Goal: Task Accomplishment & Management: Complete application form

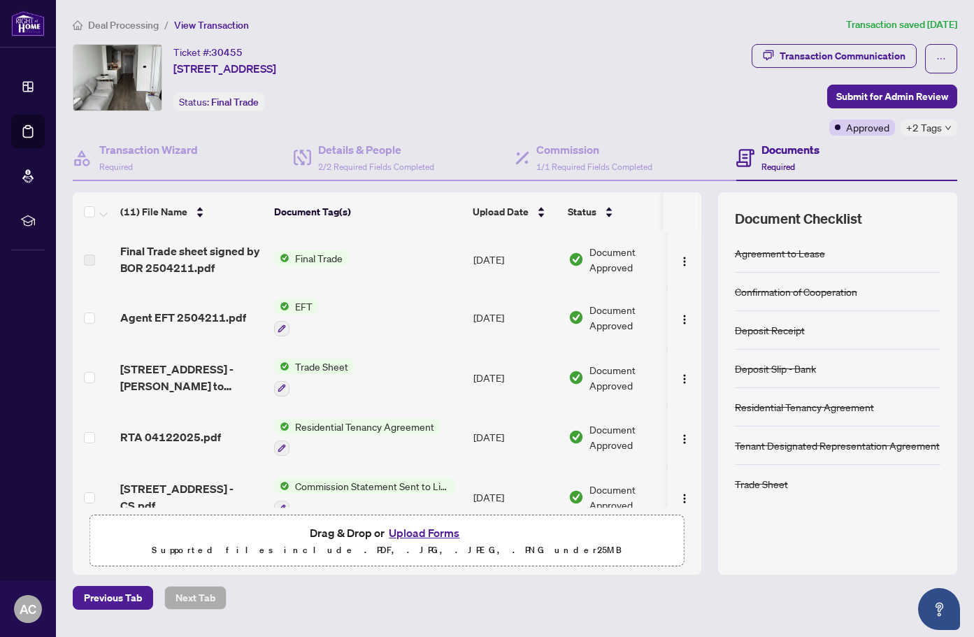
click at [129, 27] on span "Deal Processing" at bounding box center [123, 25] width 71 height 13
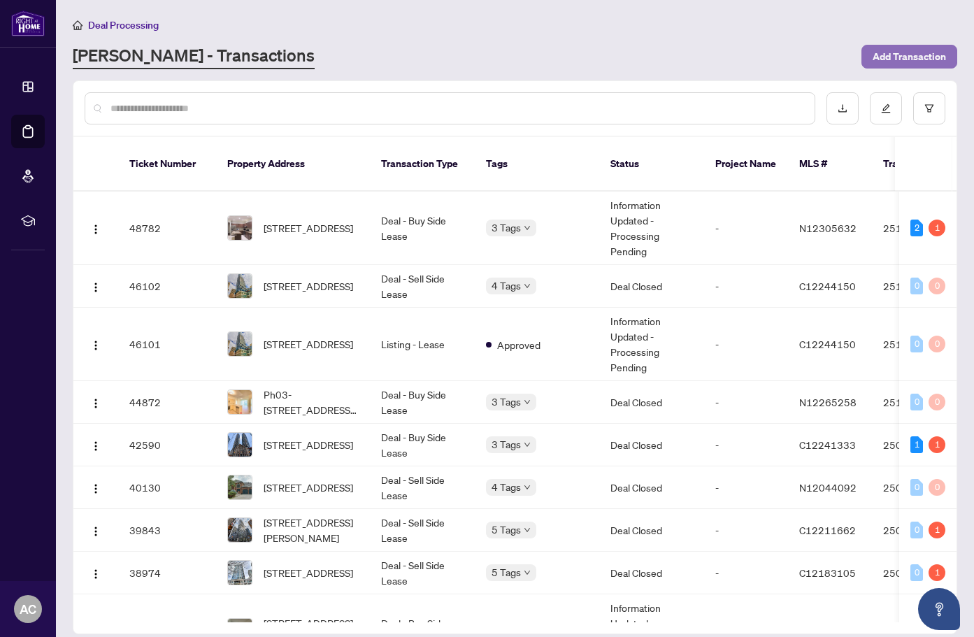
click at [916, 62] on span "Add Transaction" at bounding box center [909, 56] width 73 height 22
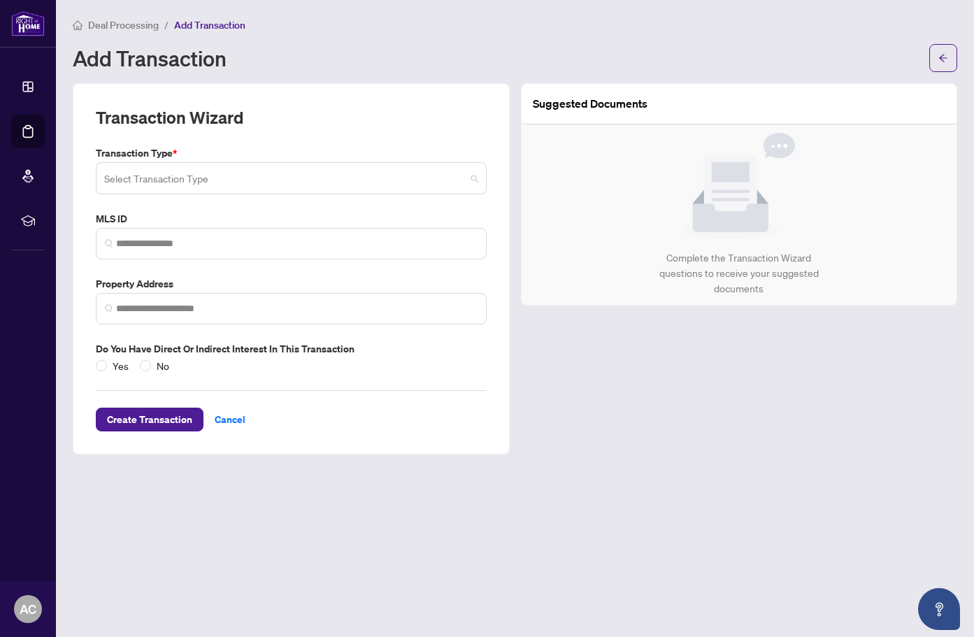
click at [353, 182] on input "search" at bounding box center [284, 180] width 361 height 31
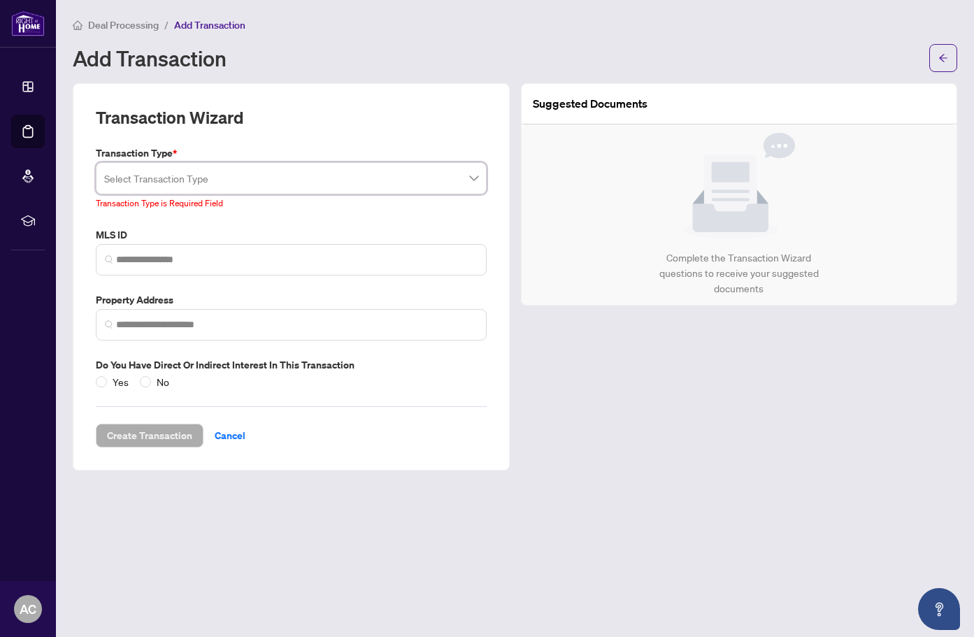
click at [340, 103] on div "Transaction Wizard Transaction Type * Select Transaction Type 13 14 Listing Lis…" at bounding box center [291, 276] width 437 height 387
click at [278, 10] on main "Deal Processing / Add Transaction Add Transaction Transaction Wizard Transactio…" at bounding box center [515, 318] width 918 height 637
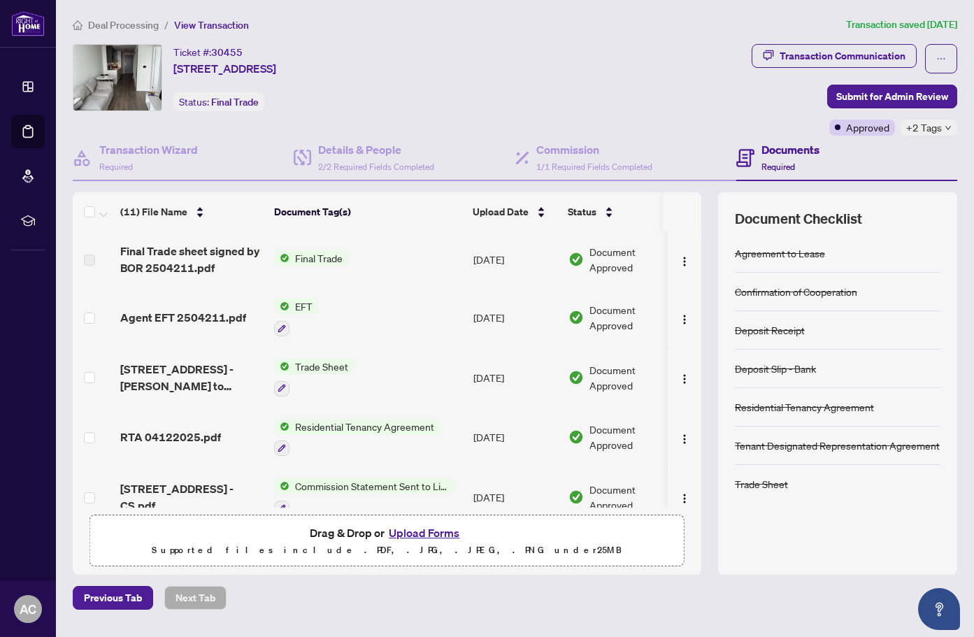
click at [139, 29] on span "Deal Processing" at bounding box center [123, 25] width 71 height 13
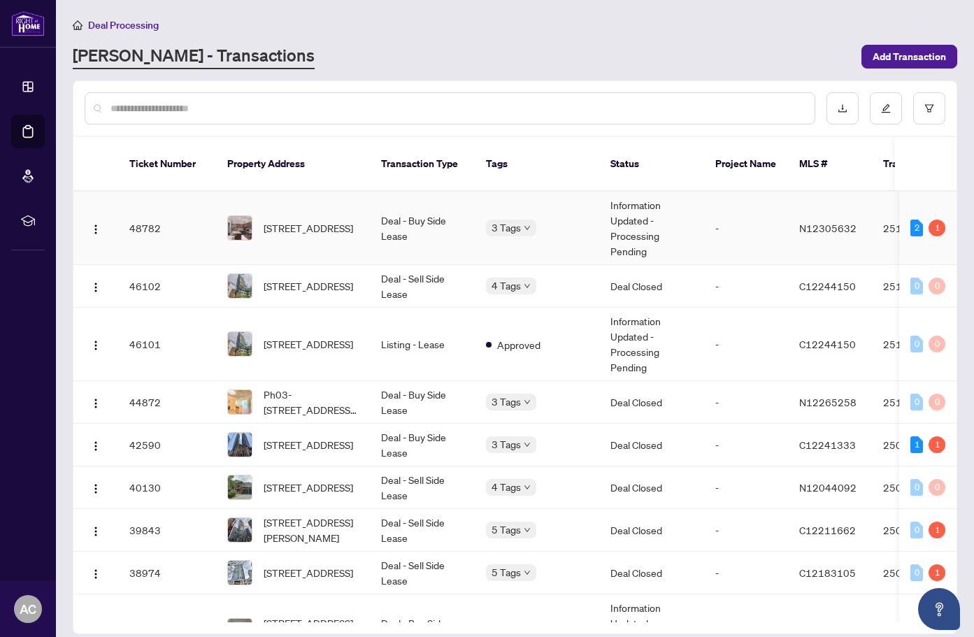
click at [825, 222] on span "N12305632" at bounding box center [827, 228] width 57 height 13
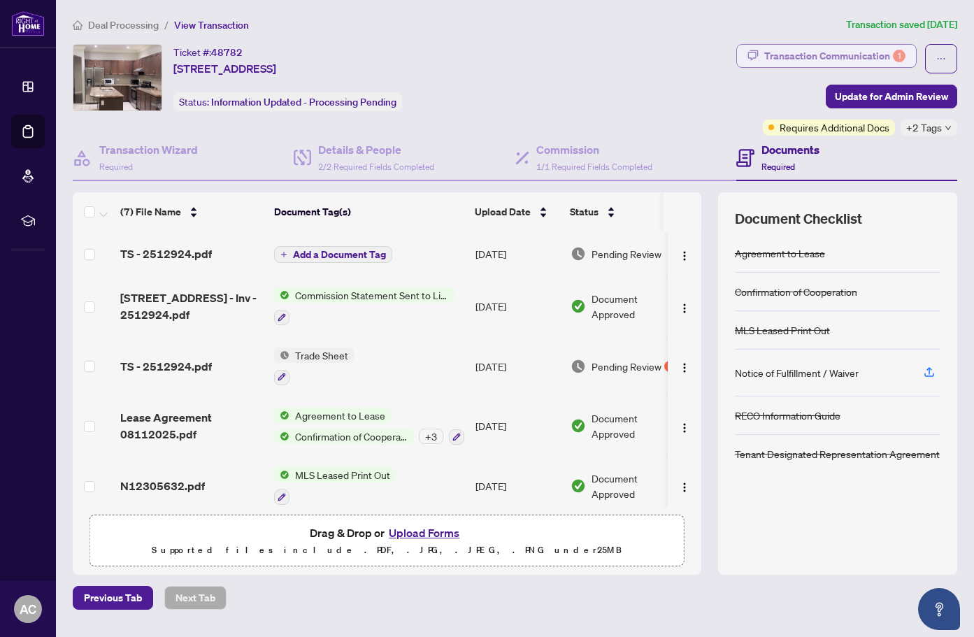
click at [837, 50] on div "Transaction Communication 1" at bounding box center [834, 56] width 141 height 22
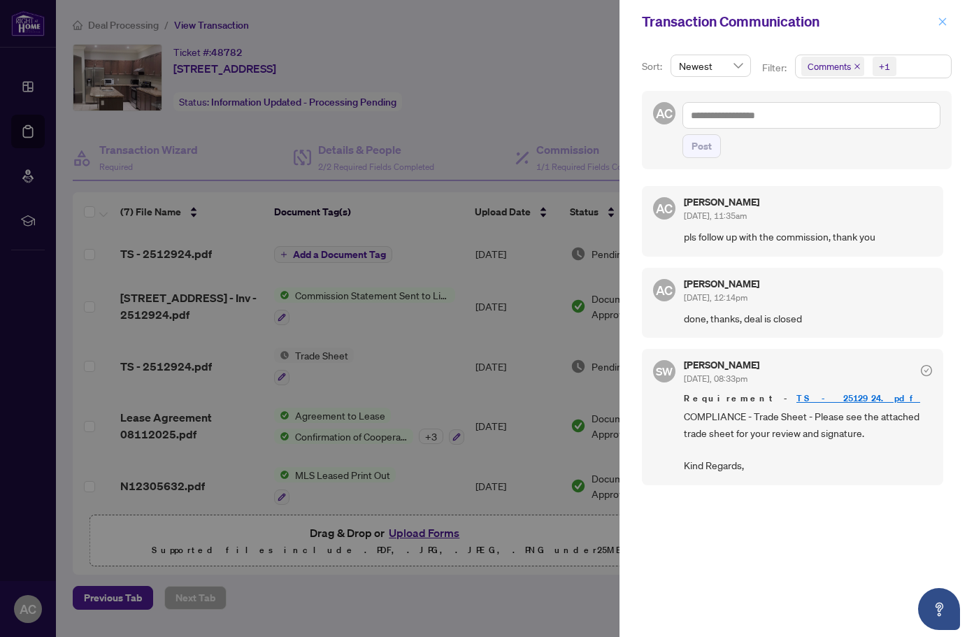
click at [947, 22] on icon "close" at bounding box center [943, 22] width 10 height 10
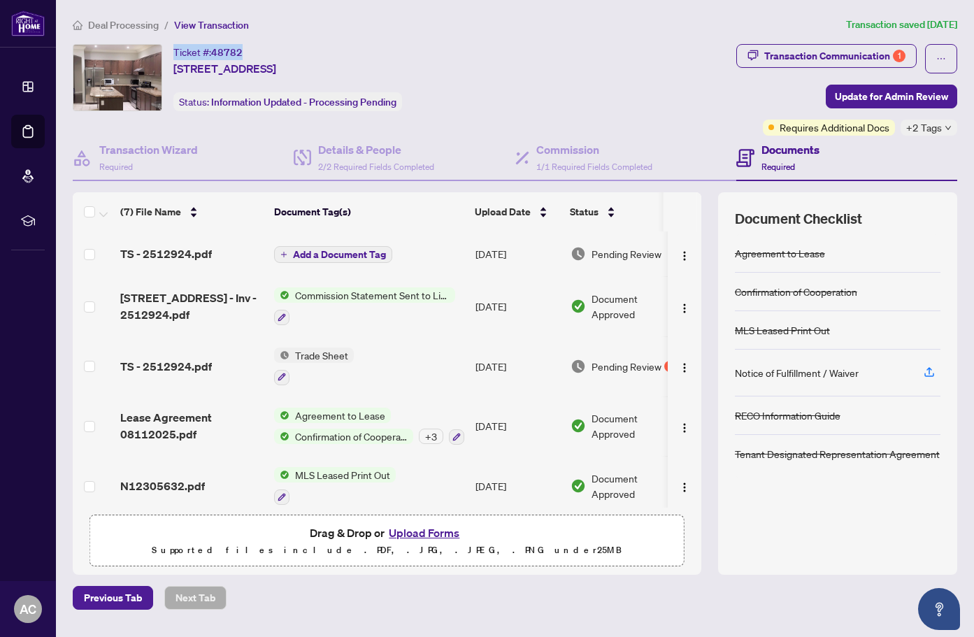
drag, startPoint x: 246, startPoint y: 52, endPoint x: 176, endPoint y: 52, distance: 69.9
click at [176, 52] on div "Ticket #: 48782 157 Peshawar Ave, Markham, Ontario L3R 2L6, Canada" at bounding box center [224, 60] width 103 height 33
copy div "Ticket #: 48782"
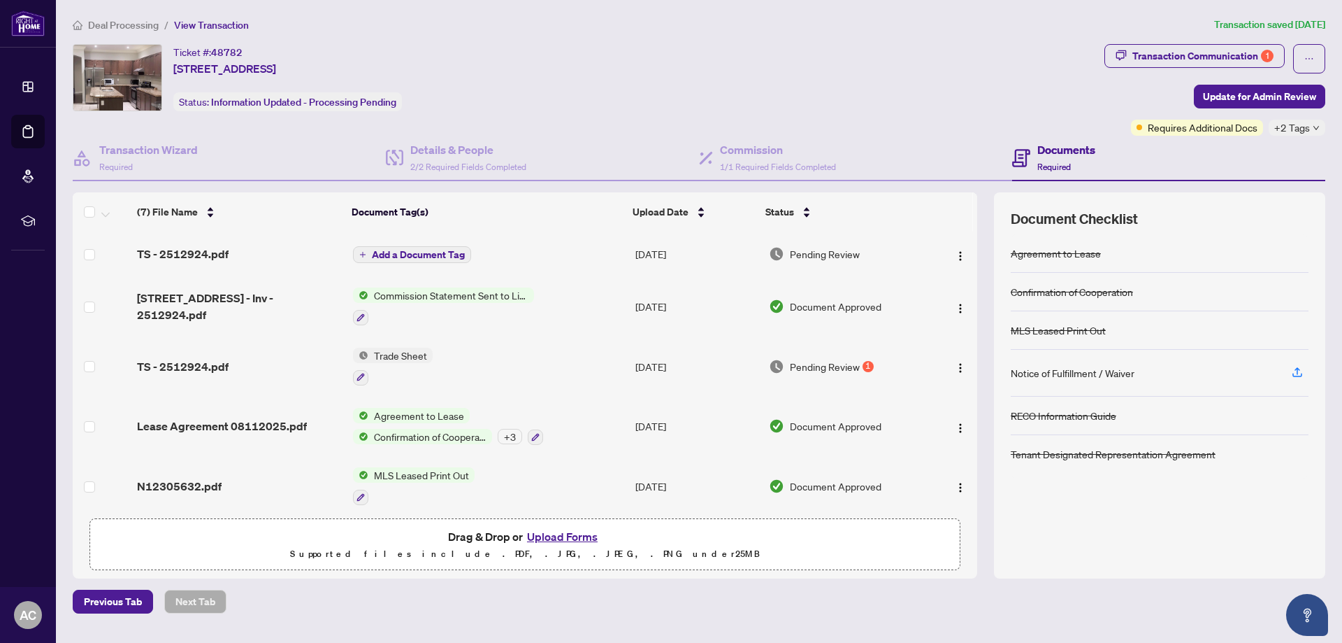
click at [876, 361] on div "Pending Review 1" at bounding box center [847, 366] width 156 height 15
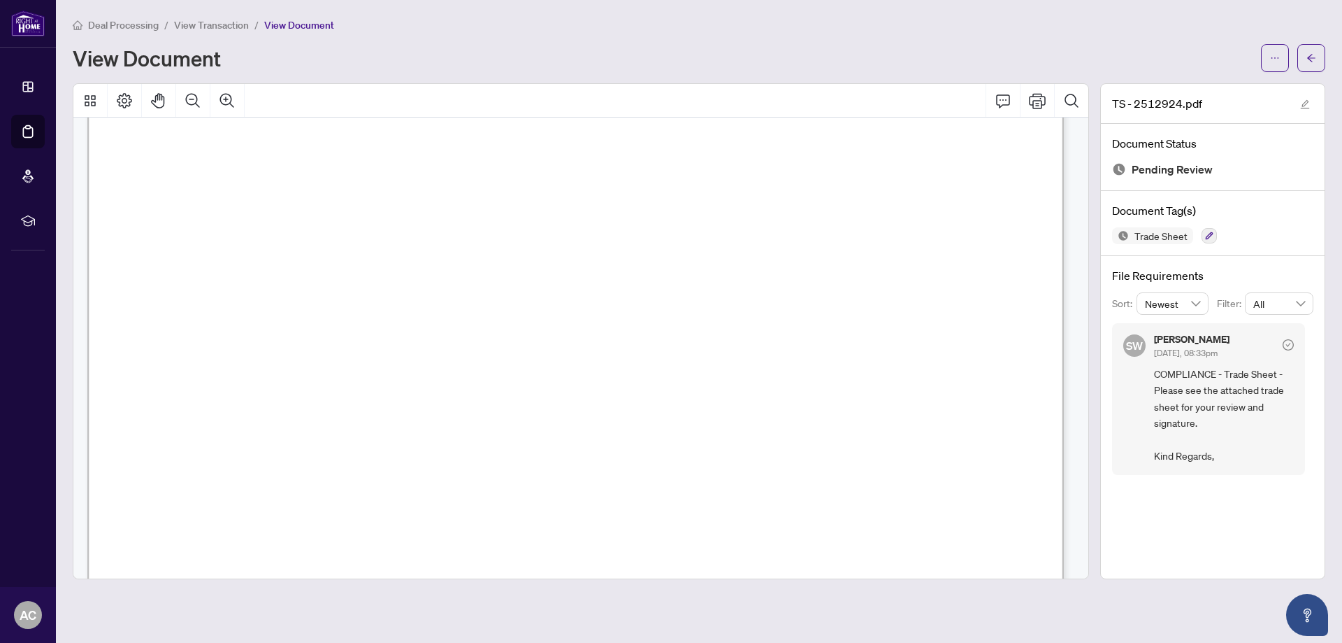
scroll to position [210, 0]
click at [973, 60] on icon "arrow-left" at bounding box center [1312, 58] width 10 height 10
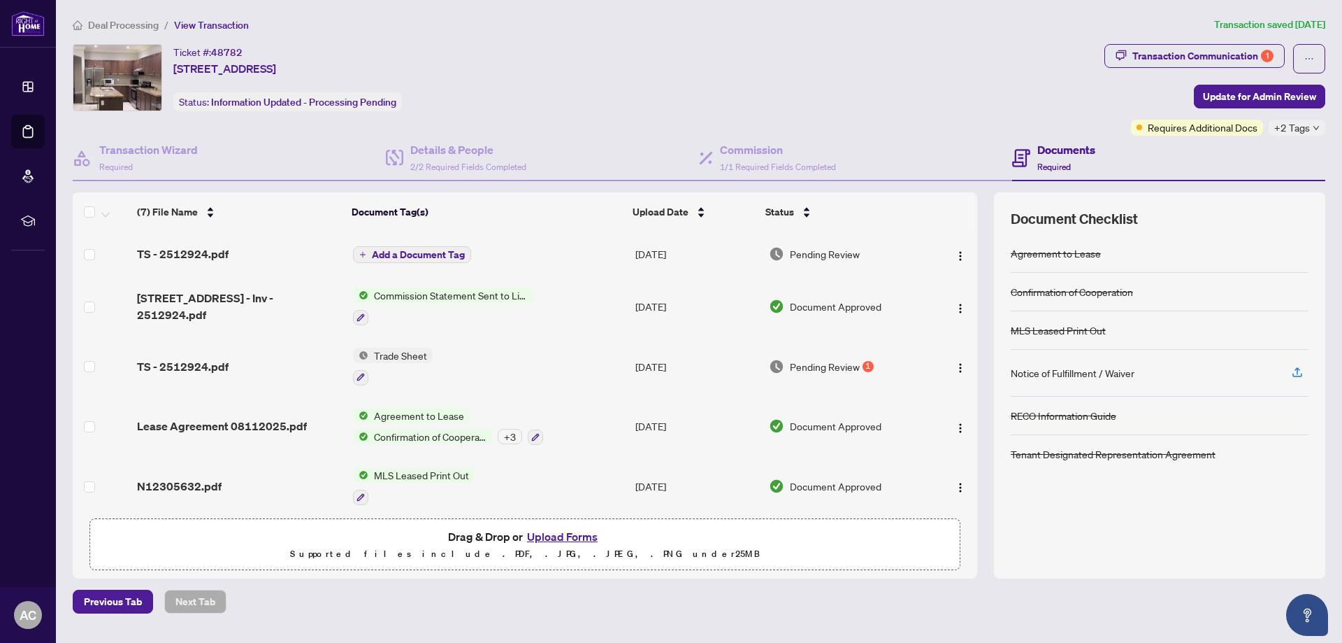
click at [663, 257] on td "[DATE]" at bounding box center [697, 253] width 134 height 45
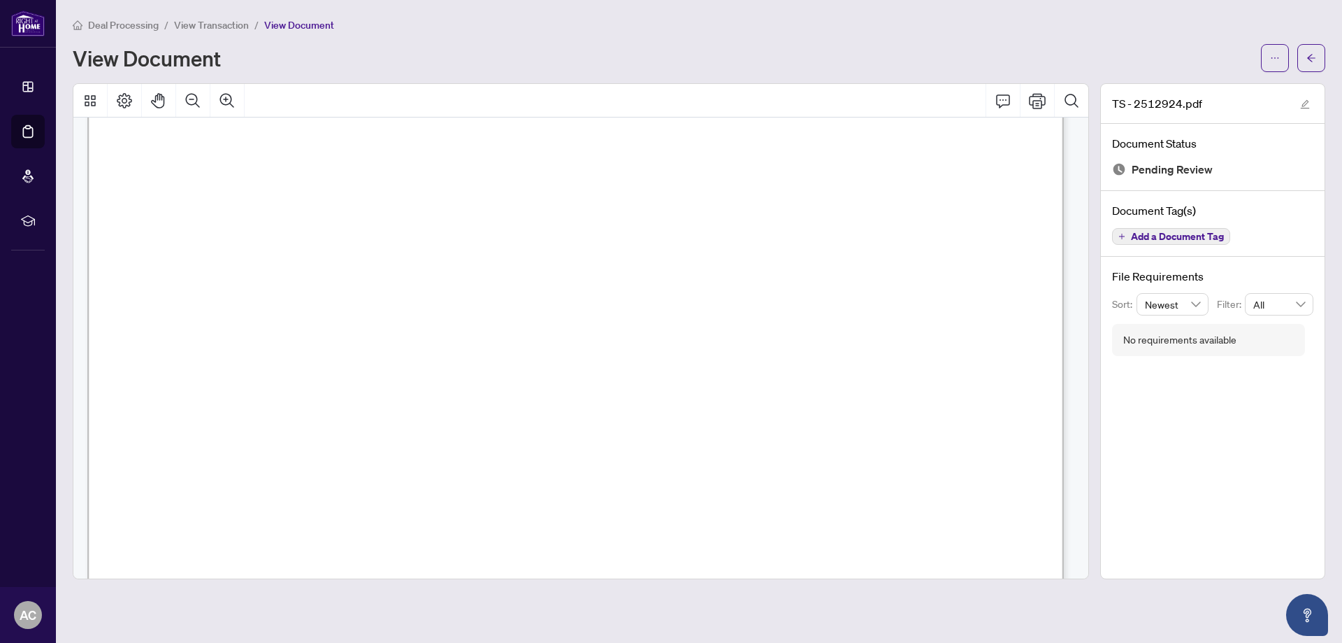
scroll to position [489, 0]
click at [973, 57] on button "button" at bounding box center [1312, 58] width 28 height 28
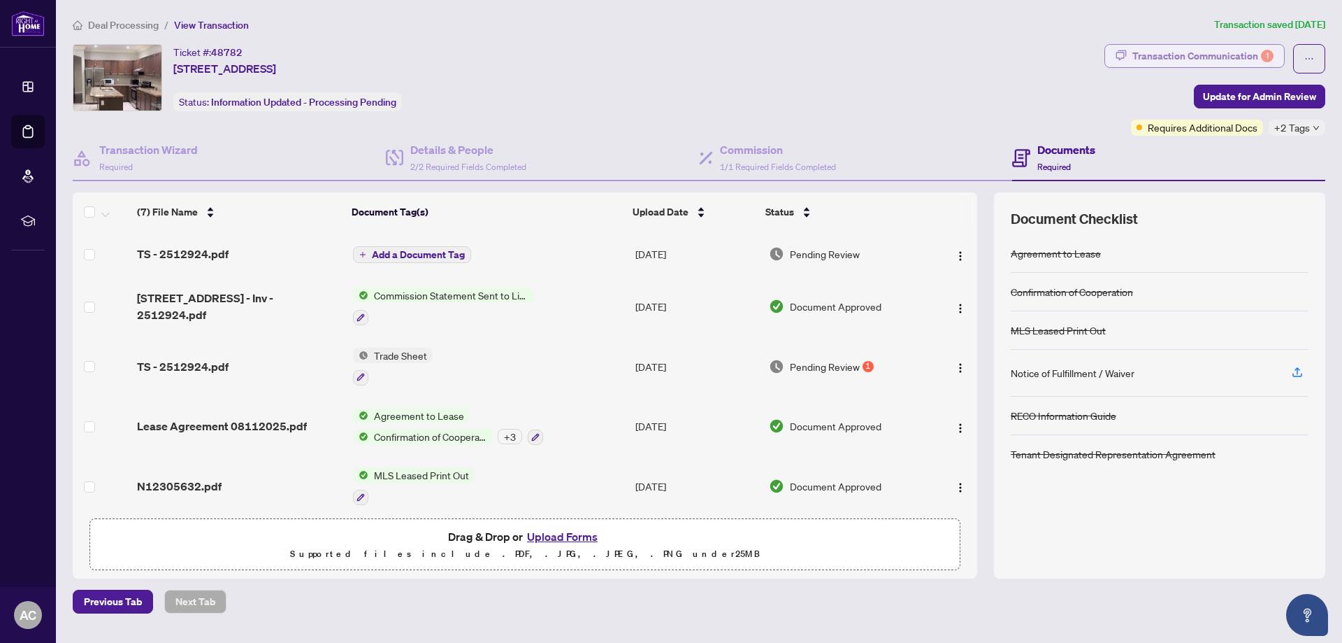
click at [973, 57] on div "Transaction Communication 1" at bounding box center [1203, 56] width 141 height 22
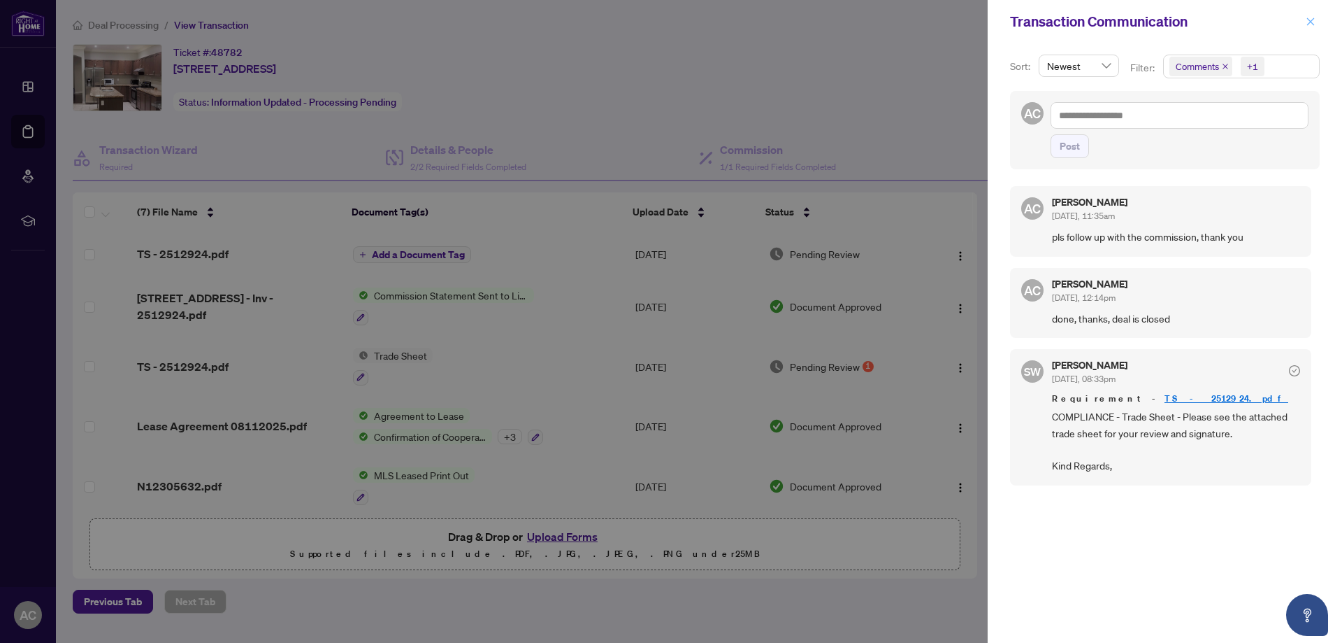
click at [973, 24] on icon "close" at bounding box center [1312, 21] width 8 height 8
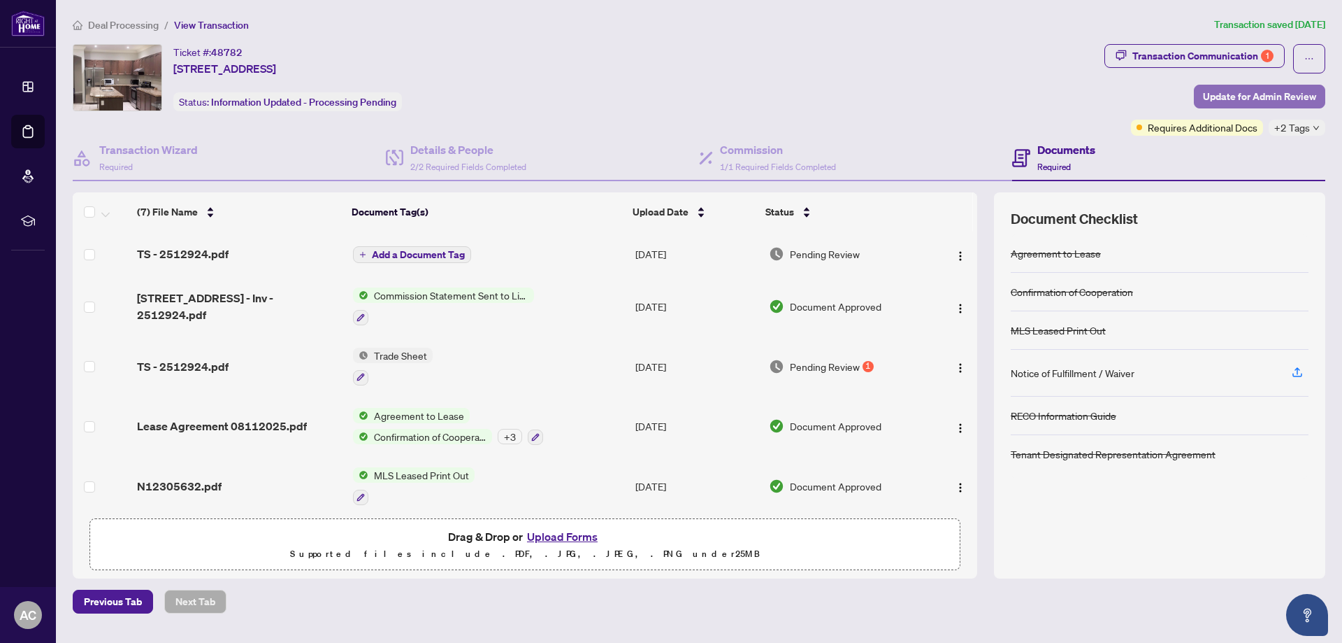
click at [973, 93] on span "Update for Admin Review" at bounding box center [1259, 96] width 113 height 22
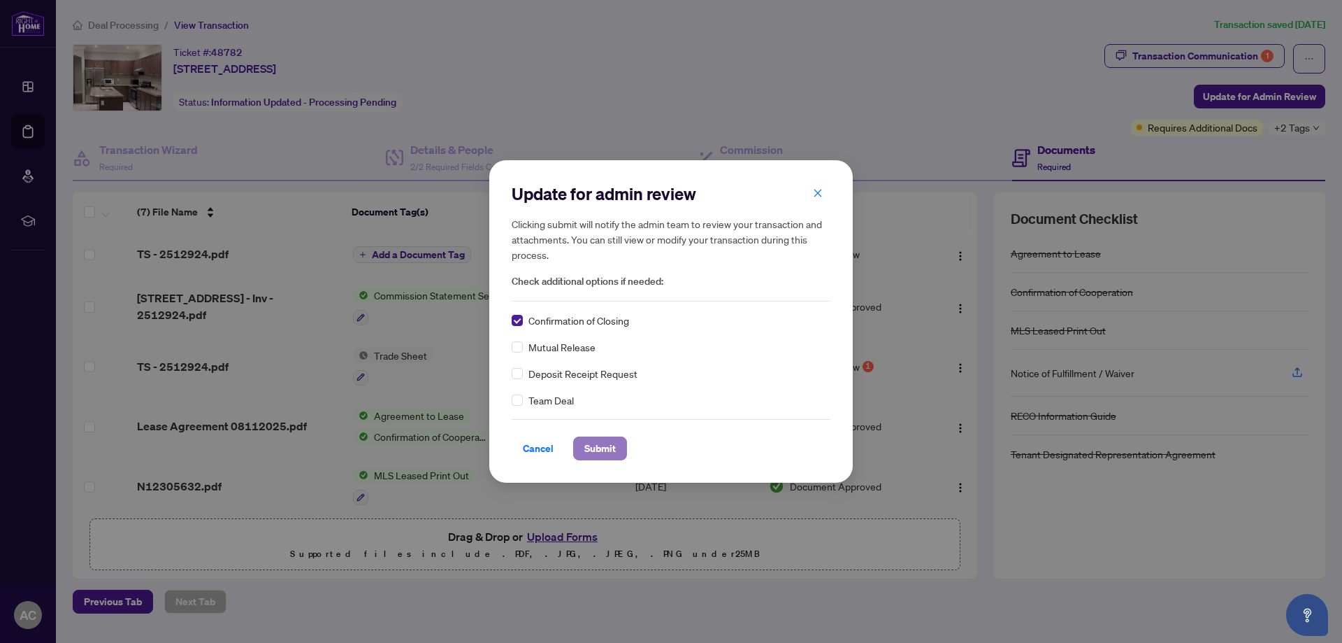
click at [593, 455] on span "Submit" at bounding box center [600, 448] width 31 height 22
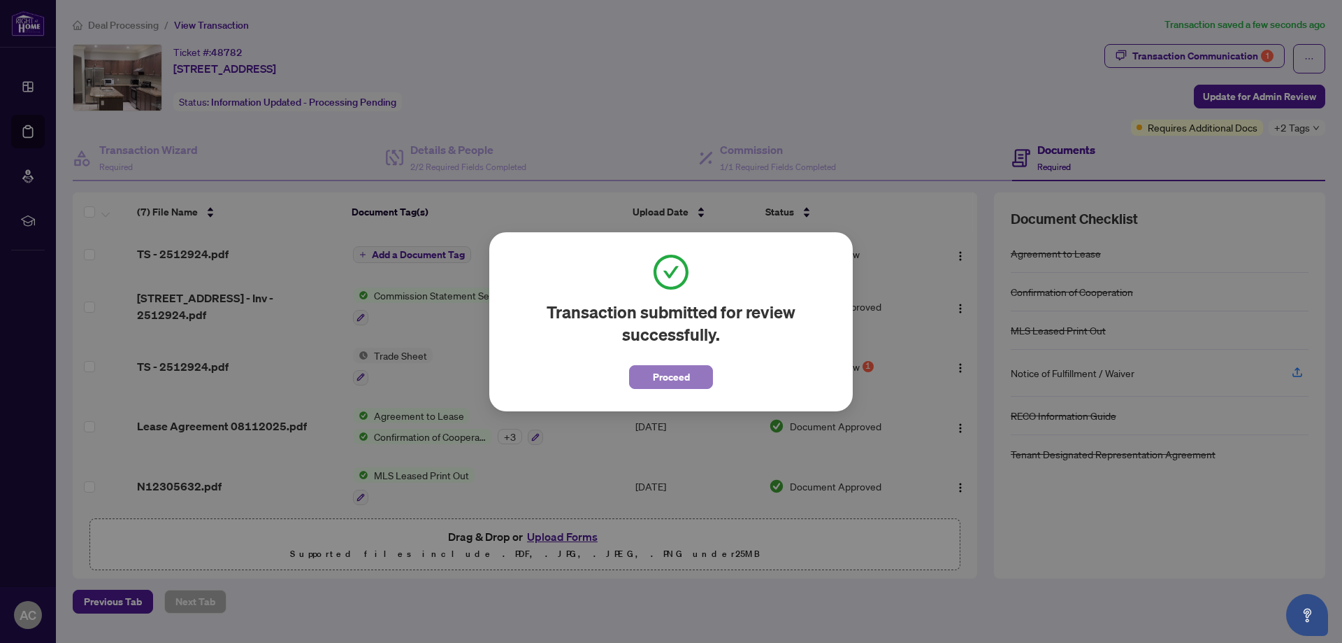
click at [655, 385] on span "Proceed" at bounding box center [671, 377] width 37 height 22
